Goal: Transaction & Acquisition: Purchase product/service

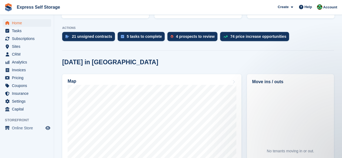
scroll to position [81, 0]
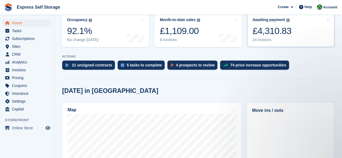
click at [296, 35] on link "Awaiting payment The total outstanding balance on all open invoices. £4,310.83 …" at bounding box center [290, 30] width 87 height 34
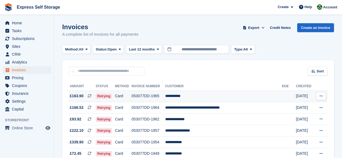
click at [132, 98] on td "Card" at bounding box center [123, 97] width 17 height 12
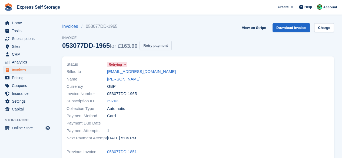
click at [155, 48] on button "Retry payment" at bounding box center [156, 45] width 32 height 9
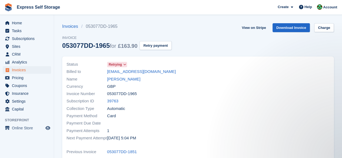
click at [21, 19] on div "Home Tasks Subscriptions Subscriptions Subscriptions Contracts Price increases …" at bounding box center [27, 65] width 54 height 96
click at [25, 25] on span "Home" at bounding box center [28, 23] width 32 height 8
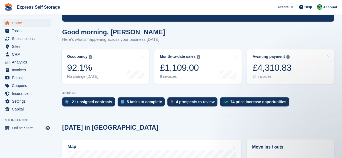
scroll to position [81, 0]
